Goal: Find specific page/section

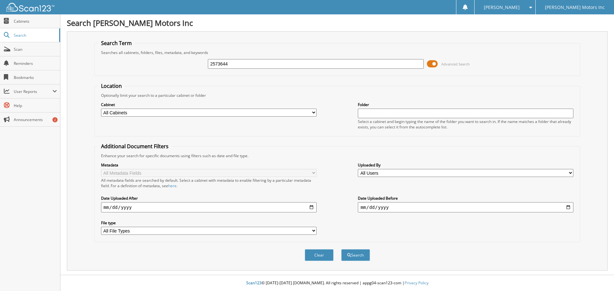
type input "2573644"
click at [341, 249] on button "Search" at bounding box center [355, 255] width 29 height 12
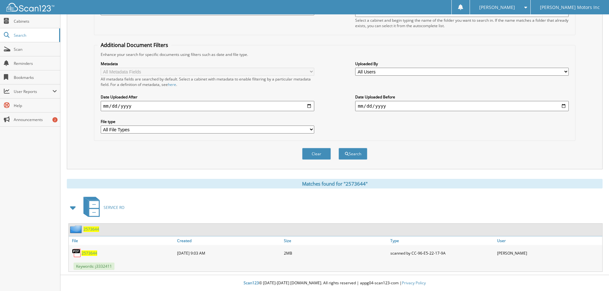
scroll to position [102, 0]
click at [85, 251] on span "2573644" at bounding box center [90, 253] width 16 height 5
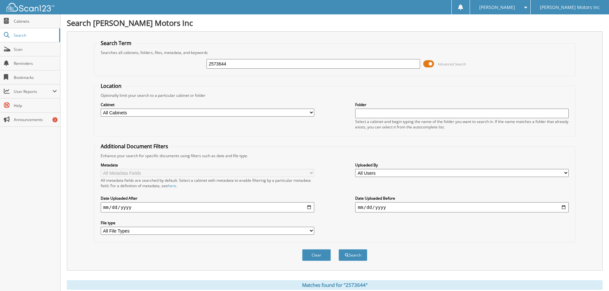
click at [233, 66] on input "2573644" at bounding box center [314, 64] width 214 height 10
type input "2571904"
click at [339, 249] on button "Search" at bounding box center [353, 255] width 29 height 12
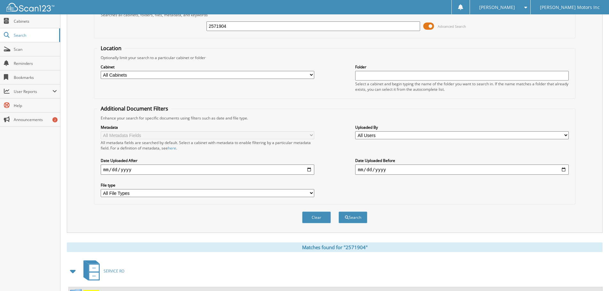
scroll to position [102, 0]
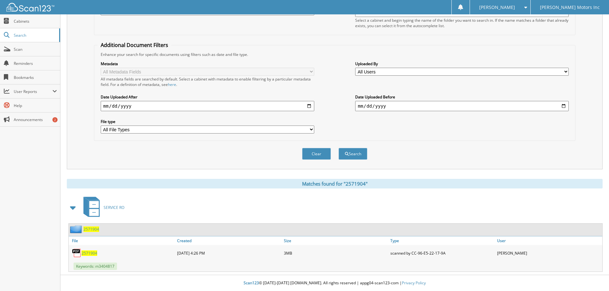
click at [90, 254] on span "2571904" at bounding box center [90, 253] width 16 height 5
